Goal: Task Accomplishment & Management: Use online tool/utility

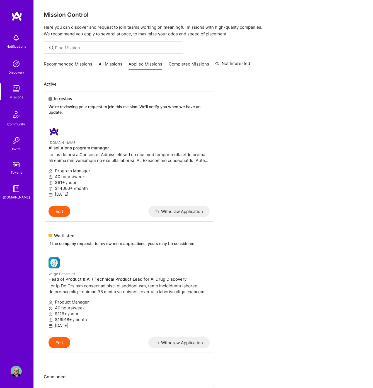
click at [84, 65] on link "Recommended Missions" at bounding box center [68, 65] width 48 height 9
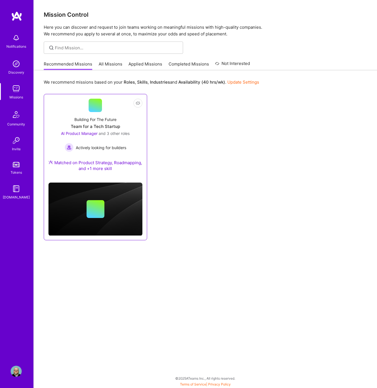
click at [88, 142] on div "AI Product Manager and 3 other roles Actively looking for builders" at bounding box center [95, 140] width 69 height 21
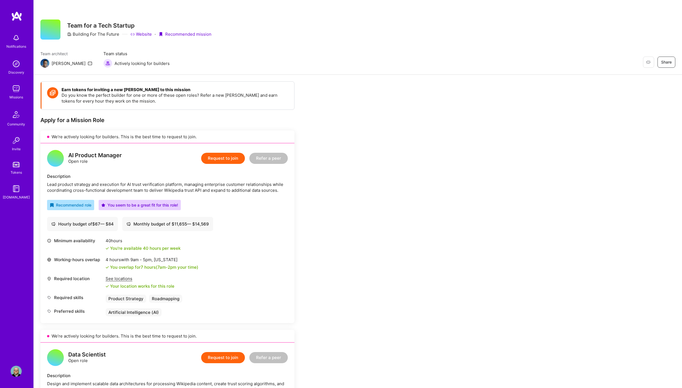
click at [116, 279] on div "See locations" at bounding box center [140, 278] width 69 height 6
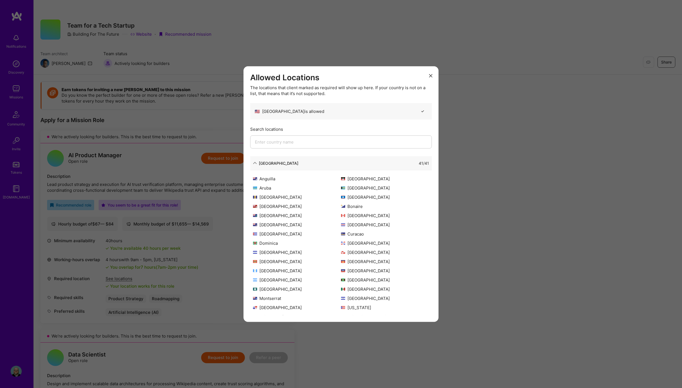
click at [372, 73] on button "modal" at bounding box center [430, 75] width 7 height 9
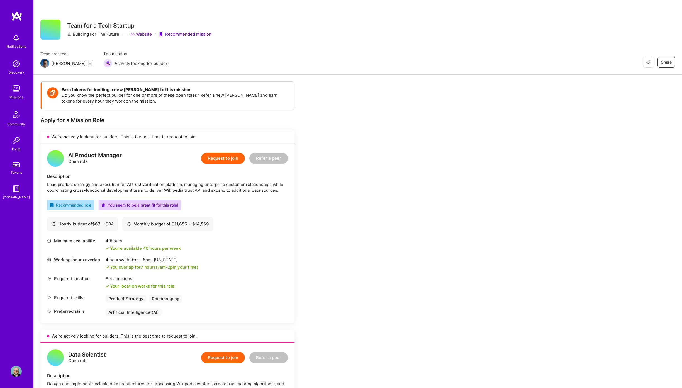
click at [45, 63] on img at bounding box center [44, 63] width 9 height 9
click at [146, 34] on link "Website" at bounding box center [140, 34] width 21 height 6
